Goal: Task Accomplishment & Management: Manage account settings

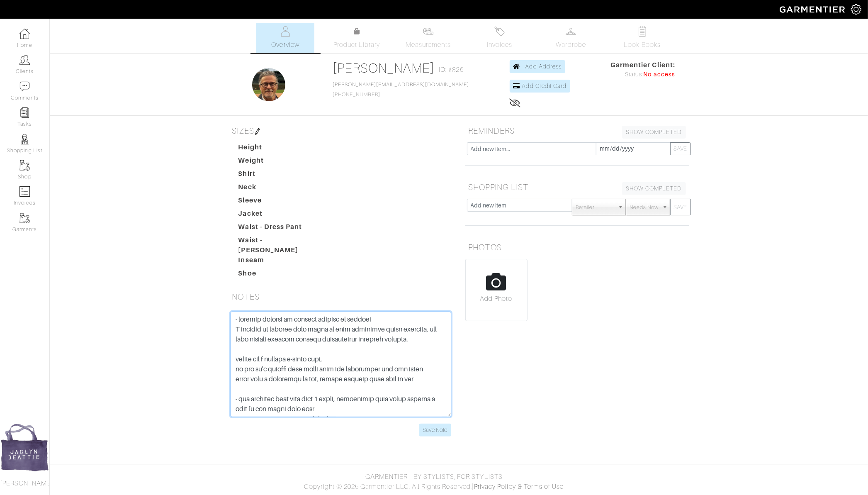
click at [235, 311] on textarea at bounding box center [341, 363] width 221 height 105
click at [246, 311] on textarea at bounding box center [341, 363] width 221 height 105
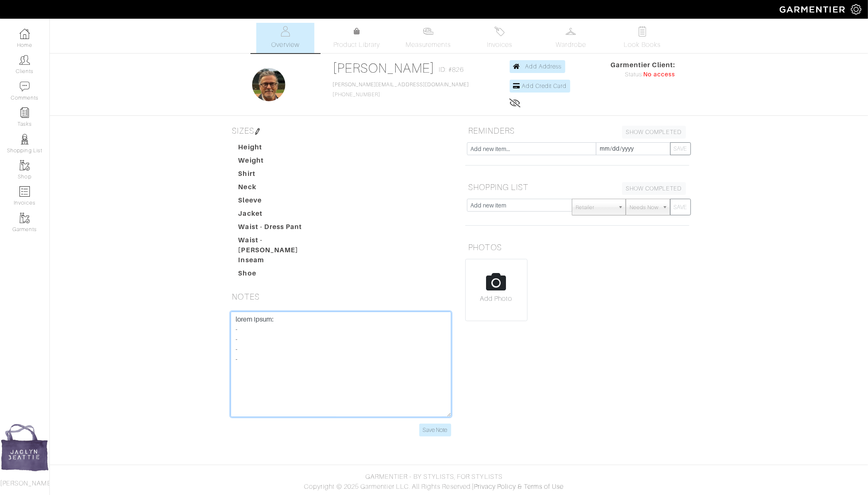
click at [245, 320] on textarea at bounding box center [341, 363] width 221 height 105
click at [266, 317] on textarea at bounding box center [341, 363] width 221 height 105
click at [427, 319] on textarea at bounding box center [341, 363] width 221 height 105
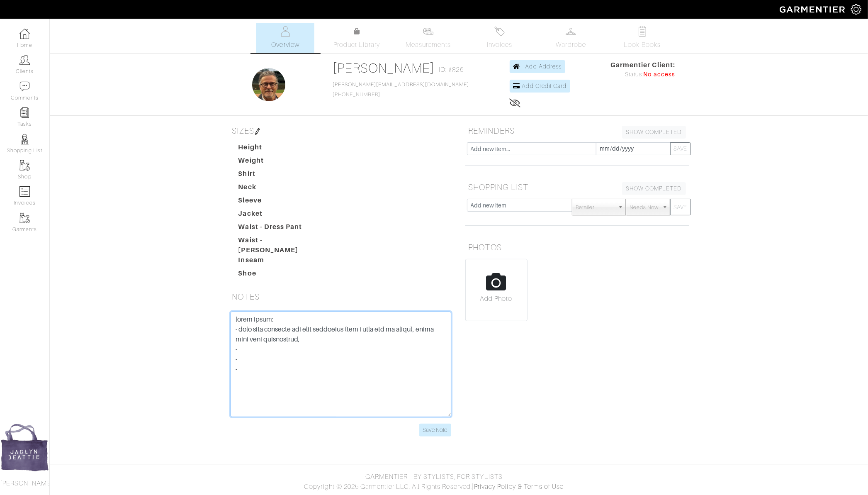
click at [350, 333] on textarea at bounding box center [341, 363] width 221 height 105
click at [342, 333] on textarea at bounding box center [341, 363] width 221 height 105
click at [392, 328] on textarea at bounding box center [341, 363] width 221 height 105
type textarea "sport coats: - grey with burgundy and navy pinstripe (was a suit but it works),…"
click at [446, 428] on div "Save Note" at bounding box center [341, 378] width 236 height 135
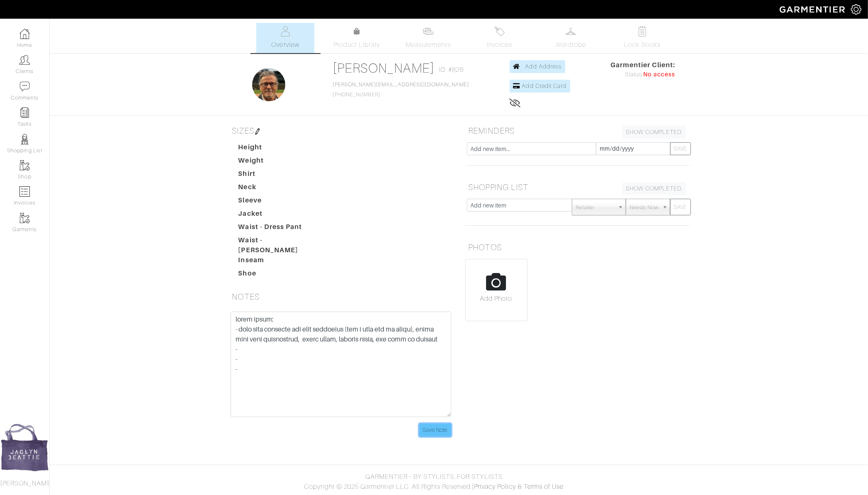
click at [440, 423] on input "Save Note" at bounding box center [435, 429] width 32 height 13
